Goal: Information Seeking & Learning: Find contact information

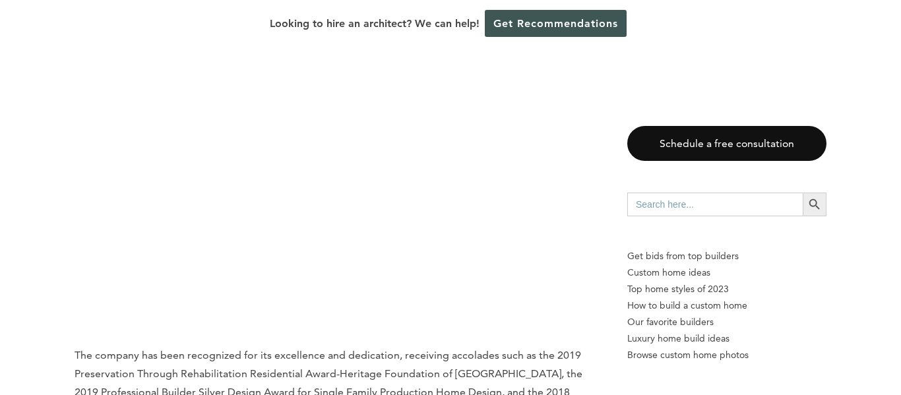
scroll to position [3872, 0]
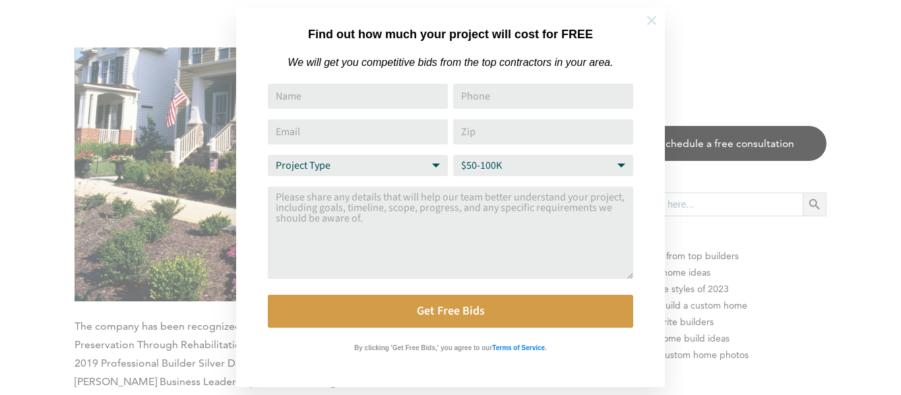
click at [651, 23] on icon at bounding box center [651, 20] width 15 height 15
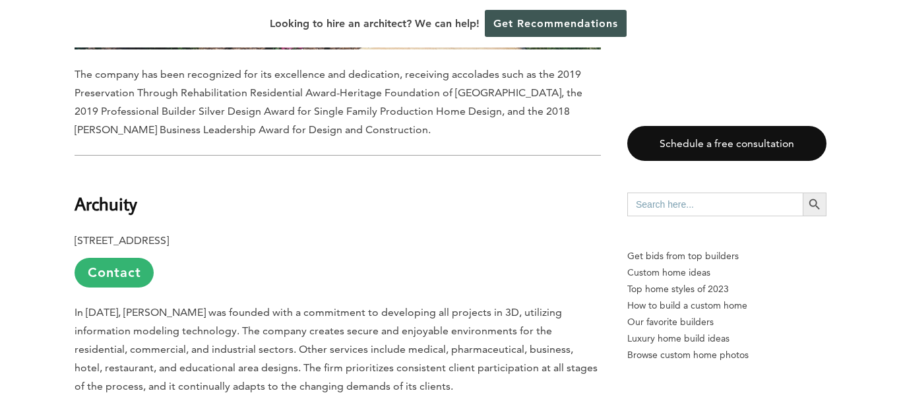
scroll to position [4061, 0]
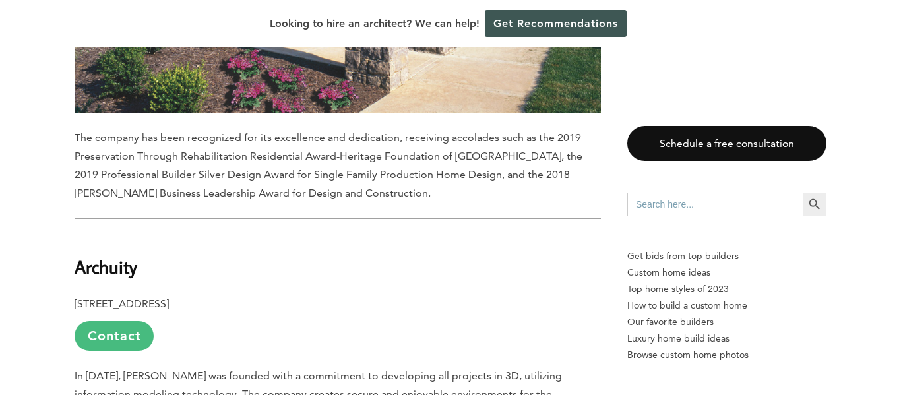
click at [133, 321] on link "Contact" at bounding box center [114, 336] width 79 height 30
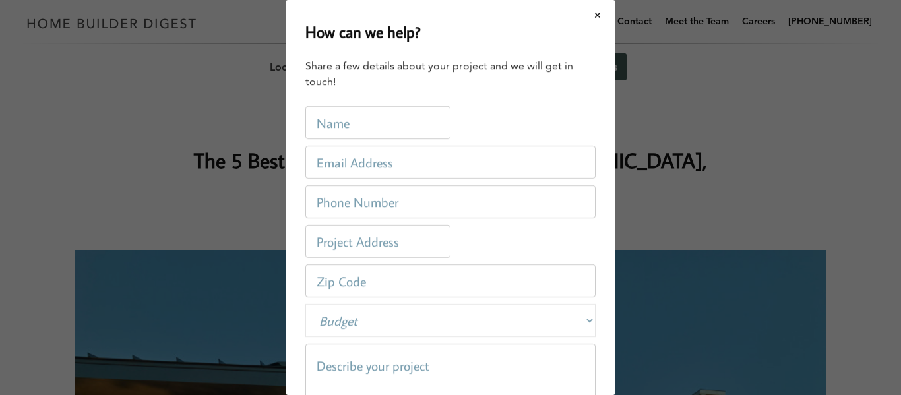
scroll to position [0, 0]
click at [601, 14] on button "Close modal" at bounding box center [597, 15] width 35 height 28
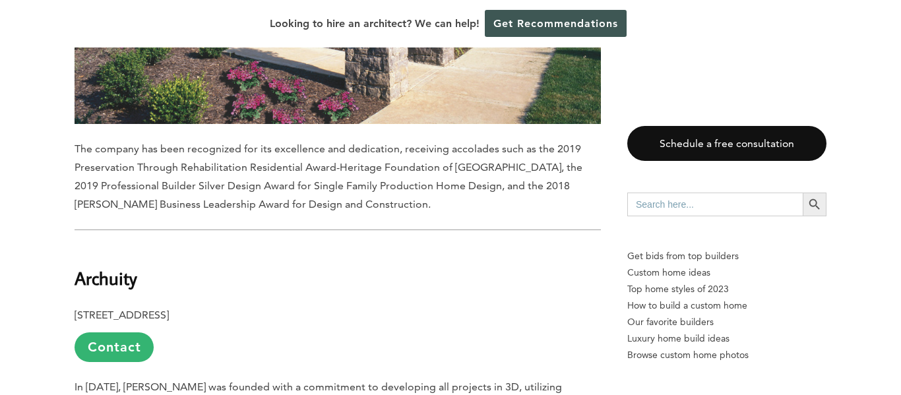
scroll to position [4037, 0]
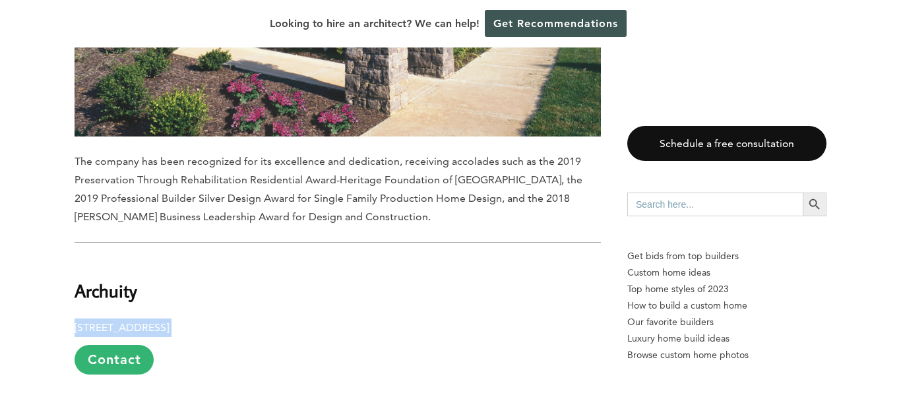
drag, startPoint x: 73, startPoint y: 185, endPoint x: 231, endPoint y: 183, distance: 157.6
copy p "[STREET_ADDRESS]"
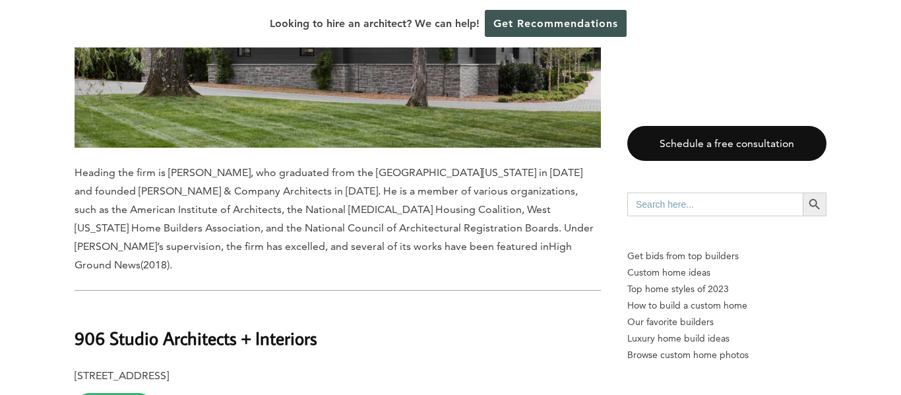
scroll to position [3148, 0]
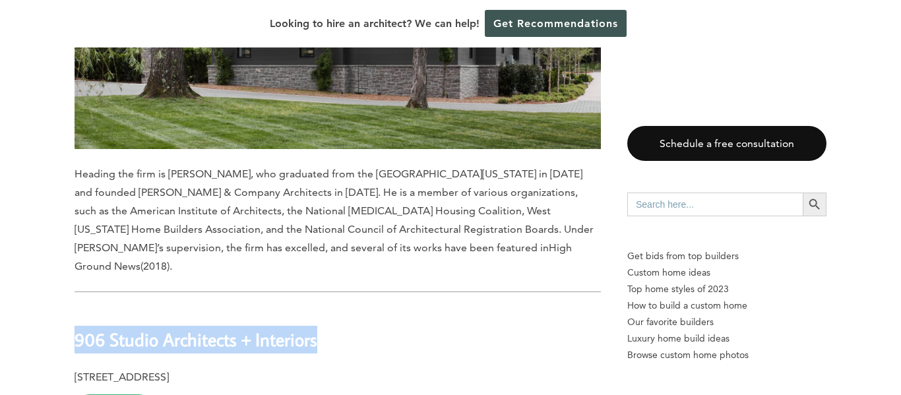
drag, startPoint x: 76, startPoint y: 216, endPoint x: 402, endPoint y: 219, distance: 325.7
click at [402, 308] on h2 "906 Studio Architects + Interiors" at bounding box center [338, 330] width 526 height 45
copy b "906 Studio Architects + Interiors"
